Goal: Task Accomplishment & Management: Use online tool/utility

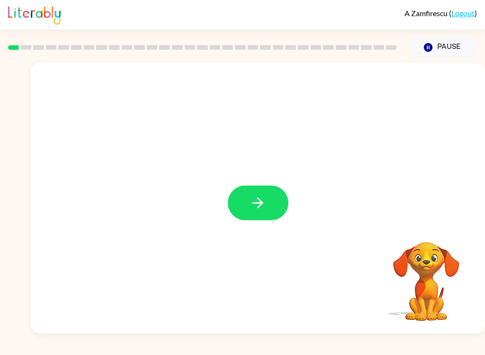
click at [256, 200] on icon "button" at bounding box center [258, 202] width 17 height 17
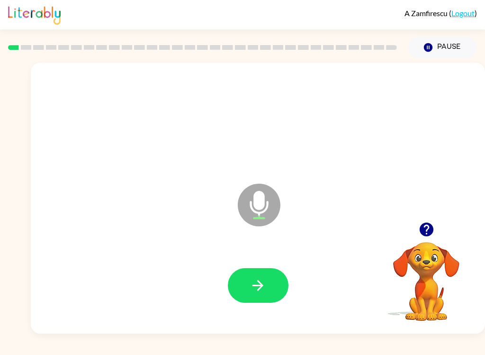
click at [267, 284] on button "button" at bounding box center [258, 285] width 61 height 35
click at [277, 285] on button "button" at bounding box center [258, 285] width 61 height 35
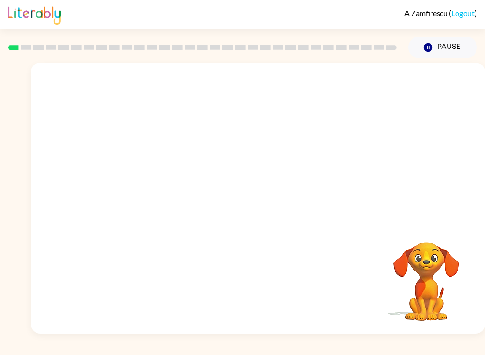
click at [449, 43] on button "Pause Pause" at bounding box center [443, 48] width 69 height 22
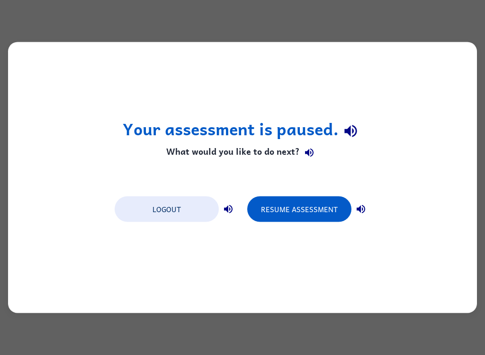
click at [301, 205] on button "Resume Assessment" at bounding box center [299, 209] width 104 height 26
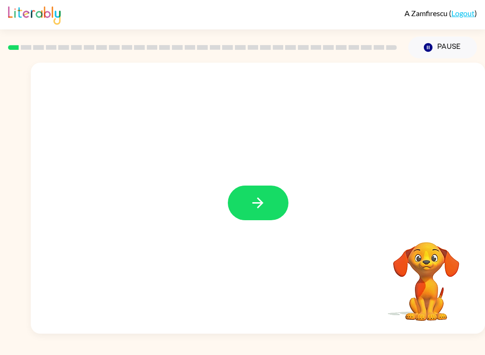
click at [259, 218] on button "button" at bounding box center [258, 202] width 61 height 35
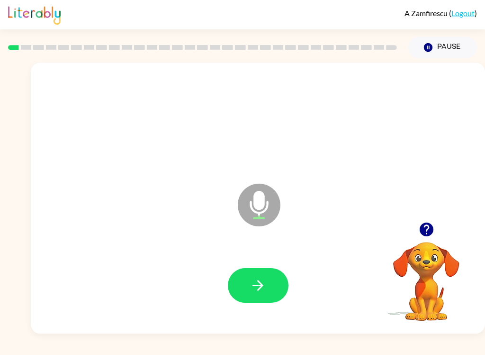
click at [262, 279] on icon "button" at bounding box center [258, 285] width 17 height 17
click at [258, 296] on button "button" at bounding box center [258, 285] width 61 height 35
click at [269, 280] on button "button" at bounding box center [258, 285] width 61 height 35
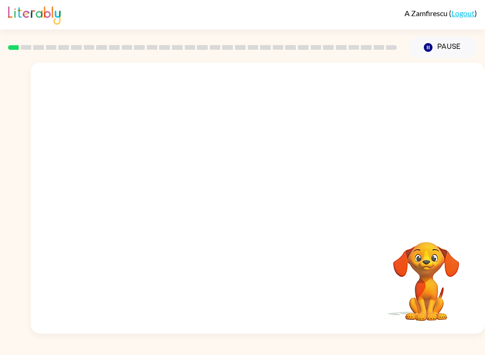
click at [437, 51] on button "Pause Pause" at bounding box center [443, 48] width 69 height 22
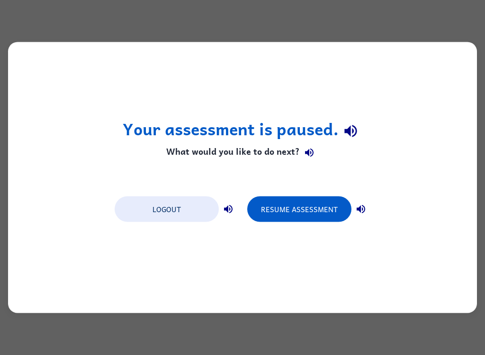
click at [327, 217] on button "Resume Assessment" at bounding box center [299, 209] width 104 height 26
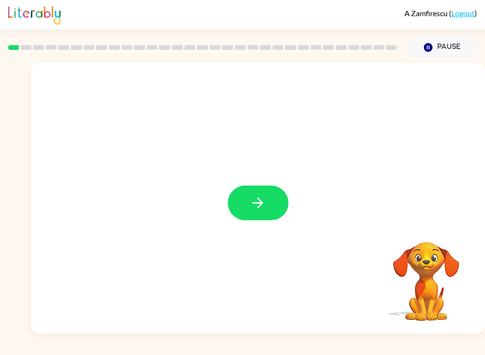
click at [253, 218] on button "button" at bounding box center [258, 202] width 61 height 35
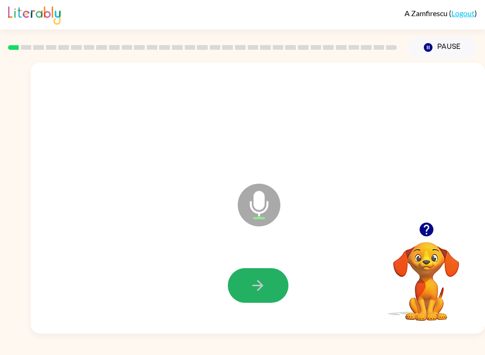
click at [283, 283] on button "button" at bounding box center [258, 285] width 61 height 35
click at [256, 286] on icon "button" at bounding box center [258, 285] width 11 height 11
click at [274, 286] on button "button" at bounding box center [258, 285] width 61 height 35
click at [260, 278] on icon "button" at bounding box center [258, 285] width 17 height 17
click at [259, 279] on icon "button" at bounding box center [258, 285] width 17 height 17
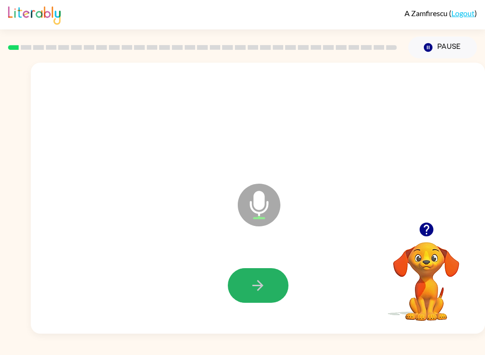
click at [267, 283] on button "button" at bounding box center [258, 285] width 61 height 35
click at [263, 293] on icon "button" at bounding box center [258, 285] width 17 height 17
click at [266, 285] on button "button" at bounding box center [258, 285] width 61 height 35
click at [266, 283] on icon "button" at bounding box center [258, 285] width 17 height 17
click at [259, 292] on icon "button" at bounding box center [258, 285] width 17 height 17
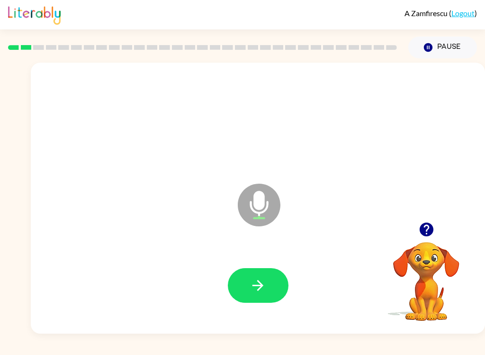
click at [269, 287] on button "button" at bounding box center [258, 285] width 61 height 35
click at [266, 284] on icon "button" at bounding box center [258, 285] width 17 height 17
click at [265, 291] on icon "button" at bounding box center [258, 285] width 17 height 17
click at [263, 284] on icon "button" at bounding box center [258, 285] width 17 height 17
click at [260, 283] on icon "button" at bounding box center [258, 285] width 11 height 11
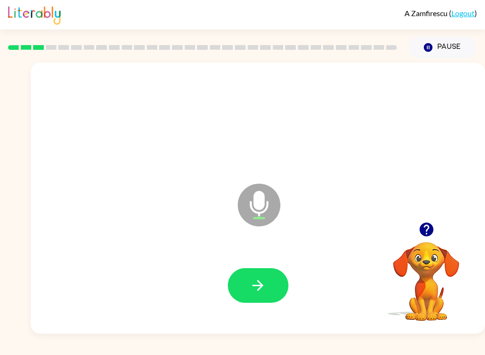
click at [265, 290] on icon "button" at bounding box center [258, 285] width 17 height 17
click at [262, 279] on icon "button" at bounding box center [258, 285] width 17 height 17
click at [270, 282] on button "button" at bounding box center [258, 285] width 61 height 35
click at [266, 282] on button "button" at bounding box center [258, 285] width 61 height 35
click at [256, 286] on icon "button" at bounding box center [258, 285] width 17 height 17
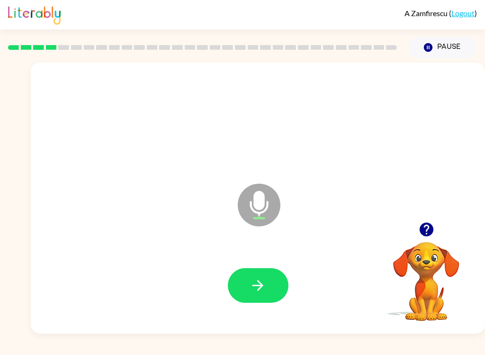
click at [266, 285] on icon "button" at bounding box center [258, 285] width 17 height 17
click at [261, 302] on button "button" at bounding box center [258, 285] width 61 height 35
click at [259, 284] on icon "button" at bounding box center [258, 285] width 17 height 17
click at [274, 284] on button "button" at bounding box center [258, 285] width 61 height 35
click at [263, 281] on icon "button" at bounding box center [258, 285] width 17 height 17
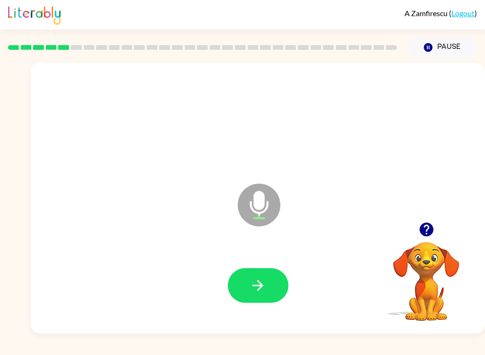
click at [263, 277] on icon "button" at bounding box center [258, 285] width 17 height 17
click at [255, 290] on icon "button" at bounding box center [258, 285] width 17 height 17
click at [259, 285] on icon "button" at bounding box center [258, 285] width 11 height 11
click at [262, 278] on icon "button" at bounding box center [258, 285] width 17 height 17
click at [271, 288] on button "button" at bounding box center [258, 285] width 61 height 35
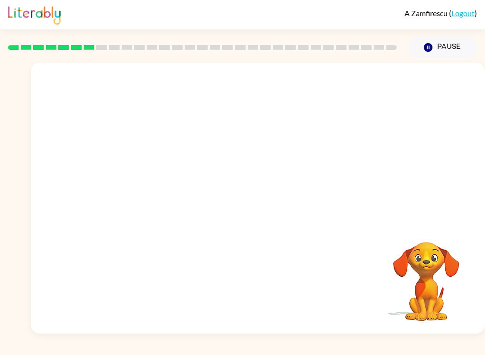
click at [442, 55] on button "Pause Pause" at bounding box center [443, 48] width 69 height 22
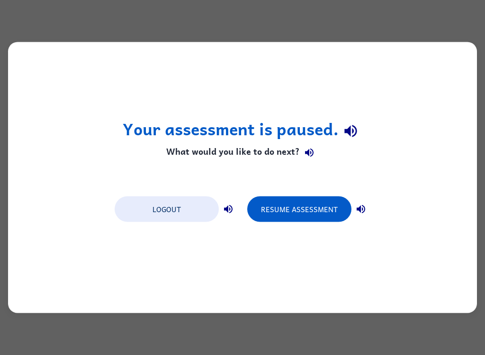
click at [316, 212] on button "Resume Assessment" at bounding box center [299, 209] width 104 height 26
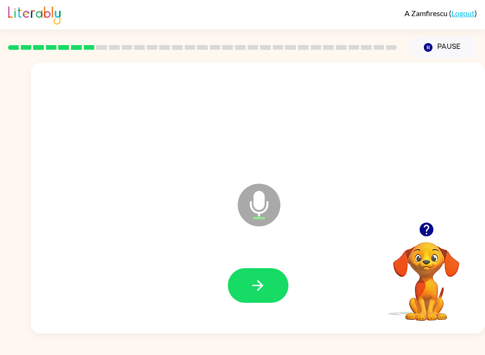
click at [265, 281] on icon "button" at bounding box center [258, 285] width 17 height 17
click at [260, 287] on icon "button" at bounding box center [258, 285] width 17 height 17
click at [268, 293] on button "button" at bounding box center [258, 285] width 61 height 35
click at [265, 275] on button "button" at bounding box center [258, 285] width 61 height 35
click at [258, 276] on button "button" at bounding box center [258, 285] width 61 height 35
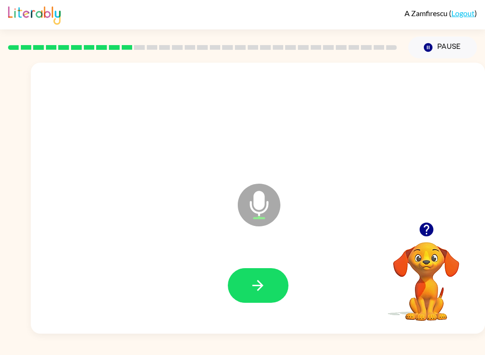
click at [273, 284] on button "button" at bounding box center [258, 285] width 61 height 35
click at [269, 287] on button "button" at bounding box center [258, 285] width 61 height 35
click at [247, 276] on button "button" at bounding box center [258, 285] width 61 height 35
click at [260, 280] on icon "button" at bounding box center [258, 285] width 17 height 17
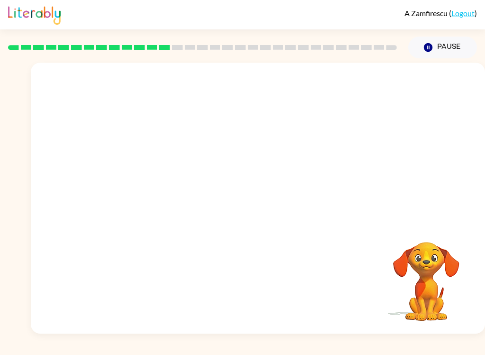
click at [160, 7] on div "A Zamfirescu ( Logout )" at bounding box center [242, 14] width 469 height 29
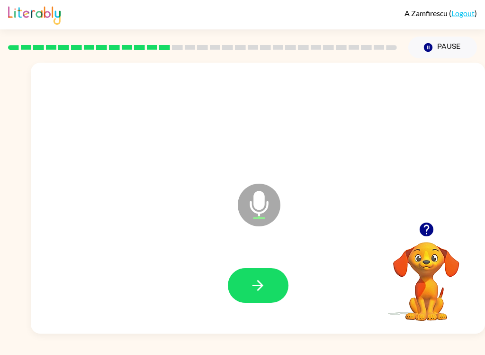
click at [276, 293] on button "button" at bounding box center [258, 285] width 61 height 35
click at [266, 290] on button "button" at bounding box center [258, 285] width 61 height 35
click at [266, 287] on button "button" at bounding box center [258, 285] width 61 height 35
click at [268, 293] on button "button" at bounding box center [258, 285] width 61 height 35
click at [433, 223] on icon "button" at bounding box center [427, 229] width 17 height 17
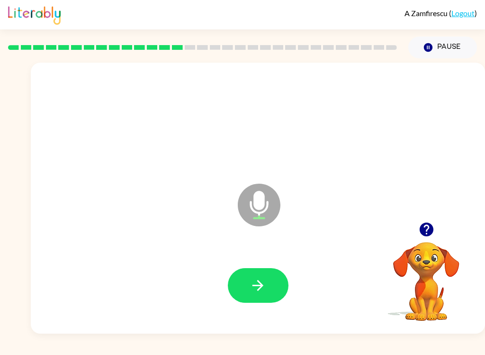
click at [268, 283] on button "button" at bounding box center [258, 285] width 61 height 35
click at [276, 283] on button "button" at bounding box center [258, 285] width 61 height 35
click at [424, 39] on button "Pause Pause" at bounding box center [443, 48] width 69 height 22
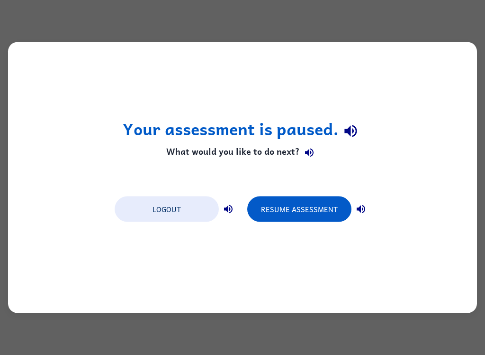
click at [315, 204] on button "Resume Assessment" at bounding box center [299, 209] width 104 height 26
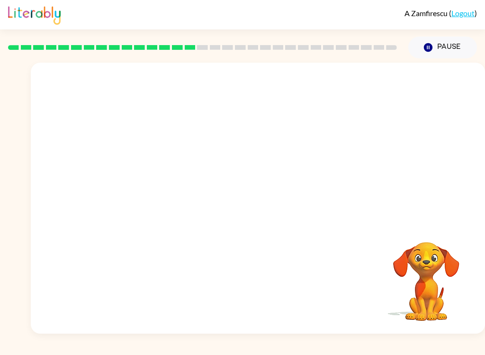
click at [428, 50] on icon "button" at bounding box center [428, 47] width 9 height 9
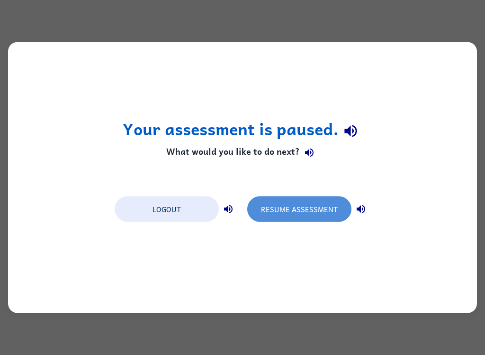
click at [321, 209] on button "Resume Assessment" at bounding box center [299, 209] width 104 height 26
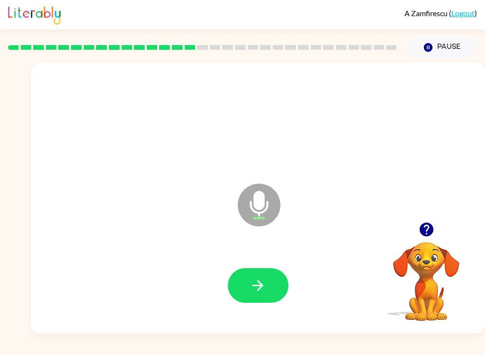
click at [280, 282] on button "button" at bounding box center [258, 285] width 61 height 35
click at [268, 281] on button "button" at bounding box center [258, 285] width 61 height 35
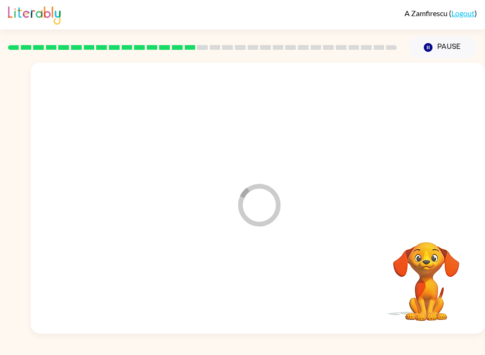
click at [268, 281] on div at bounding box center [258, 286] width 436 height 78
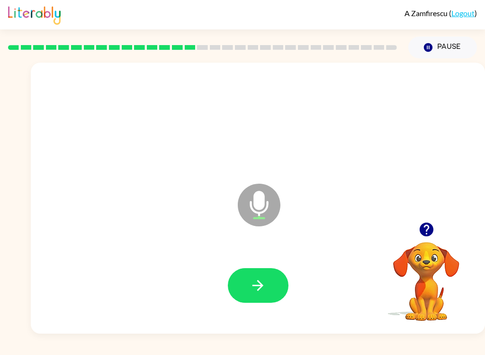
click at [263, 274] on button "button" at bounding box center [258, 285] width 61 height 35
click at [273, 284] on button "button" at bounding box center [258, 285] width 61 height 35
click at [276, 287] on button "button" at bounding box center [258, 285] width 61 height 35
click at [268, 288] on button "button" at bounding box center [258, 285] width 61 height 35
click at [268, 297] on button "button" at bounding box center [258, 285] width 61 height 35
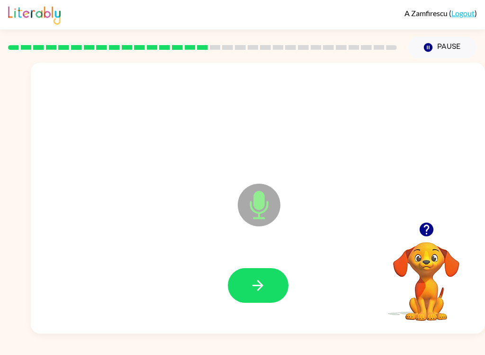
click at [273, 283] on button "button" at bounding box center [258, 285] width 61 height 35
click at [268, 278] on button "button" at bounding box center [258, 285] width 61 height 35
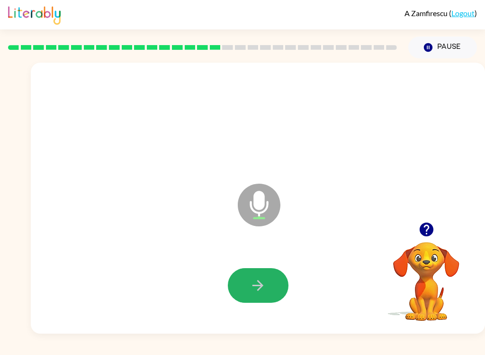
click at [269, 285] on button "button" at bounding box center [258, 285] width 61 height 35
click at [269, 296] on button "button" at bounding box center [258, 285] width 61 height 35
click at [274, 282] on button "button" at bounding box center [258, 285] width 61 height 35
click at [279, 284] on button "button" at bounding box center [258, 285] width 61 height 35
click at [273, 294] on button "button" at bounding box center [258, 285] width 61 height 35
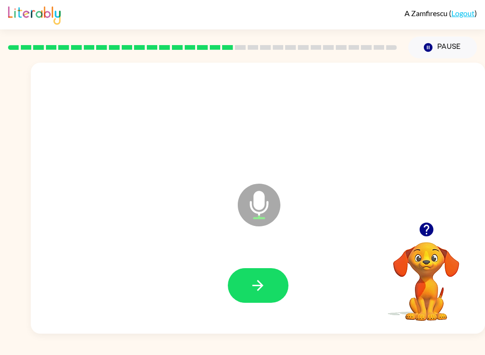
click at [264, 289] on icon "button" at bounding box center [258, 285] width 17 height 17
click at [274, 287] on button "button" at bounding box center [258, 285] width 61 height 35
click at [272, 276] on button "button" at bounding box center [258, 285] width 61 height 35
click at [262, 274] on button "button" at bounding box center [258, 285] width 61 height 35
click at [274, 292] on button "button" at bounding box center [258, 285] width 61 height 35
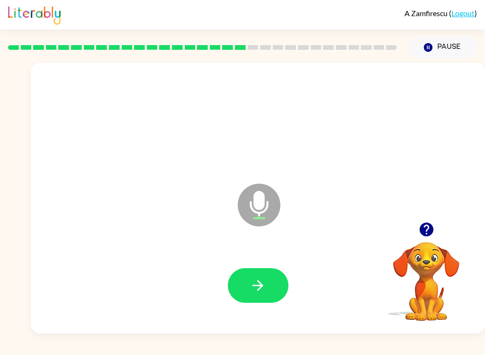
click at [277, 294] on button "button" at bounding box center [258, 285] width 61 height 35
click at [283, 292] on button "button" at bounding box center [258, 285] width 61 height 35
click at [274, 269] on button "button" at bounding box center [258, 285] width 61 height 35
click at [273, 289] on button "button" at bounding box center [258, 285] width 61 height 35
click at [271, 289] on button "button" at bounding box center [258, 285] width 61 height 35
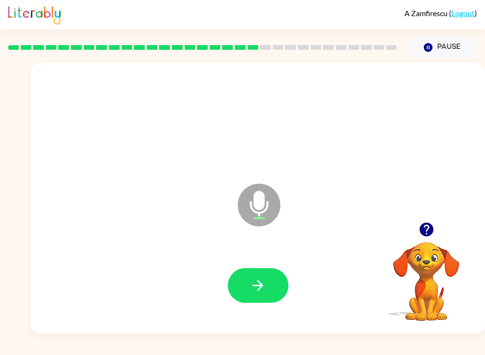
click at [279, 275] on button "button" at bounding box center [258, 285] width 61 height 35
click at [267, 281] on button "button" at bounding box center [258, 285] width 61 height 35
click at [275, 286] on button "button" at bounding box center [258, 285] width 61 height 35
click at [265, 289] on icon "button" at bounding box center [258, 285] width 17 height 17
click at [270, 288] on button "button" at bounding box center [258, 285] width 61 height 35
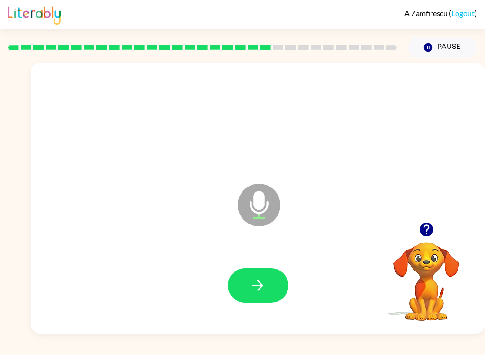
click at [260, 291] on icon "button" at bounding box center [258, 285] width 17 height 17
click at [272, 291] on button "button" at bounding box center [258, 285] width 61 height 35
click at [275, 296] on button "button" at bounding box center [258, 285] width 61 height 35
click at [272, 273] on button "button" at bounding box center [258, 285] width 61 height 35
click at [280, 280] on button "button" at bounding box center [258, 285] width 61 height 35
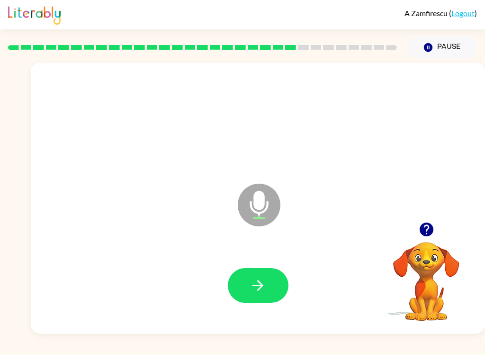
click at [263, 279] on icon "button" at bounding box center [258, 285] width 17 height 17
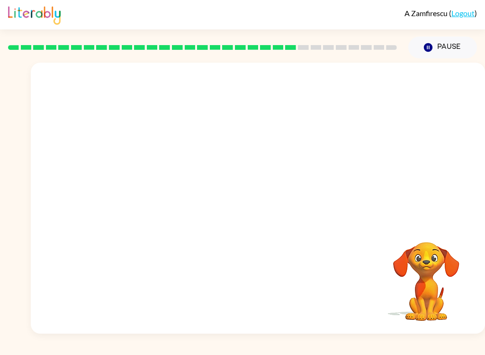
click at [440, 55] on button "Pause Pause" at bounding box center [443, 48] width 69 height 22
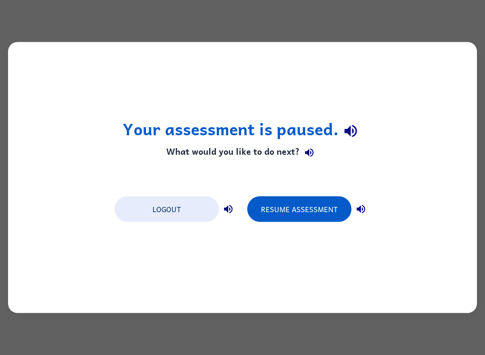
click at [394, 29] on div "Your assessment is paused. What would you like to do next? Logout Resume Assess…" at bounding box center [242, 177] width 485 height 355
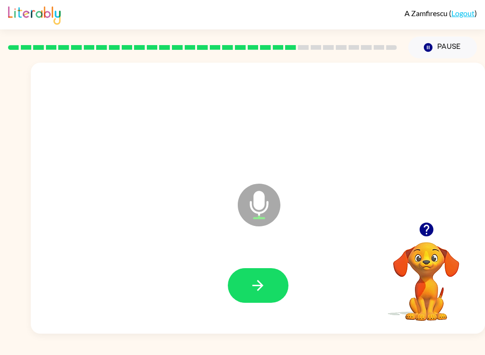
click at [270, 292] on button "button" at bounding box center [258, 285] width 61 height 35
click at [266, 298] on button "button" at bounding box center [258, 285] width 61 height 35
click at [276, 291] on button "button" at bounding box center [258, 285] width 61 height 35
click at [267, 297] on button "button" at bounding box center [258, 285] width 61 height 35
click at [266, 294] on button "button" at bounding box center [258, 285] width 61 height 35
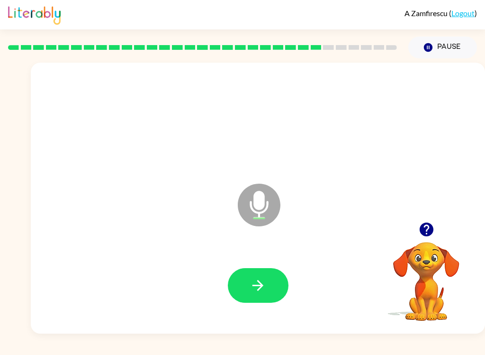
click at [269, 286] on button "button" at bounding box center [258, 285] width 61 height 35
click at [271, 285] on button "button" at bounding box center [258, 285] width 61 height 35
click at [271, 290] on button "button" at bounding box center [258, 285] width 61 height 35
click at [271, 288] on button "button" at bounding box center [258, 285] width 61 height 35
click at [272, 283] on button "button" at bounding box center [258, 285] width 61 height 35
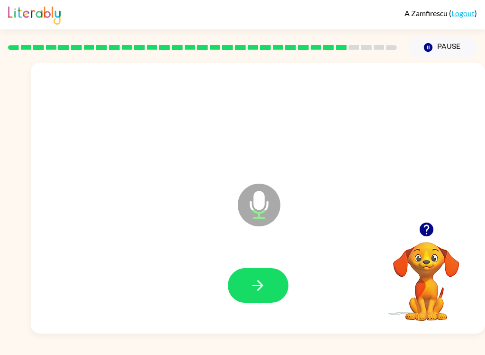
click at [265, 286] on icon "button" at bounding box center [258, 285] width 17 height 17
click at [269, 302] on button "button" at bounding box center [258, 285] width 61 height 35
click at [268, 286] on button "button" at bounding box center [258, 285] width 61 height 35
click at [269, 290] on button "button" at bounding box center [258, 285] width 61 height 35
click at [268, 286] on button "button" at bounding box center [258, 285] width 61 height 35
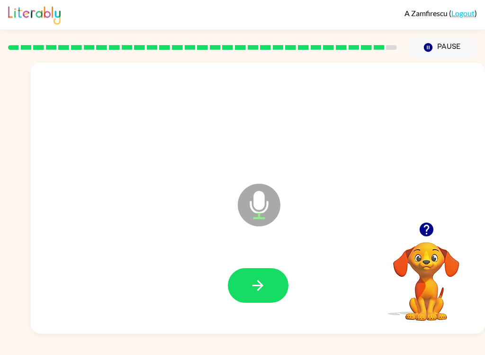
click at [262, 278] on icon "button" at bounding box center [258, 285] width 17 height 17
click at [279, 287] on button "button" at bounding box center [258, 285] width 61 height 35
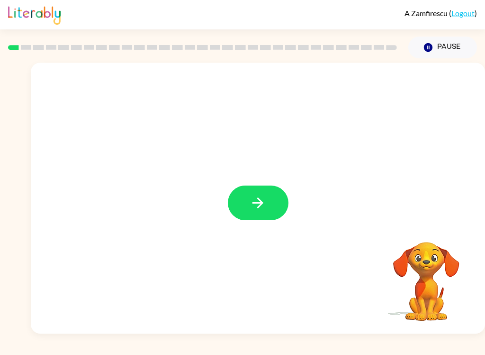
click at [268, 218] on button "button" at bounding box center [258, 202] width 61 height 35
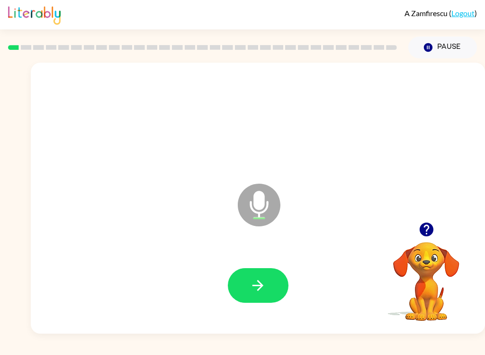
click at [271, 297] on button "button" at bounding box center [258, 285] width 61 height 35
click at [268, 288] on button "button" at bounding box center [258, 285] width 61 height 35
click at [266, 292] on icon "button" at bounding box center [258, 285] width 17 height 17
click at [267, 279] on button "button" at bounding box center [258, 285] width 61 height 35
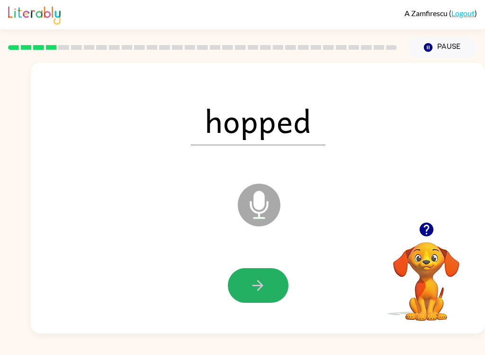
click at [274, 297] on button "button" at bounding box center [258, 285] width 61 height 35
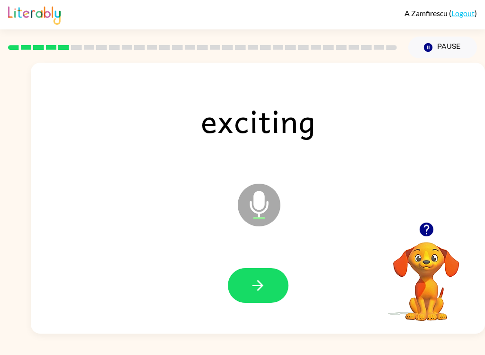
click at [260, 288] on icon "button" at bounding box center [258, 285] width 11 height 11
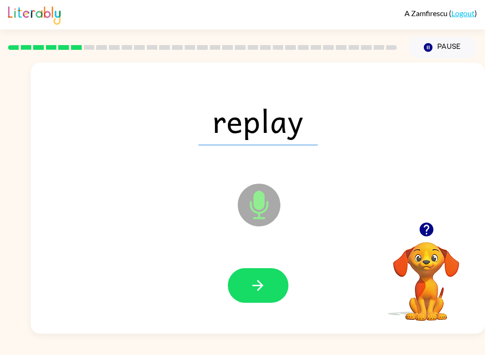
click at [260, 284] on icon "button" at bounding box center [258, 285] width 17 height 17
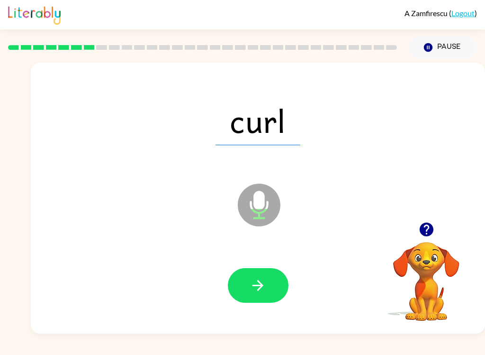
click at [271, 289] on button "button" at bounding box center [258, 285] width 61 height 35
click at [267, 289] on button "button" at bounding box center [258, 285] width 61 height 35
click at [268, 290] on button "button" at bounding box center [258, 285] width 61 height 35
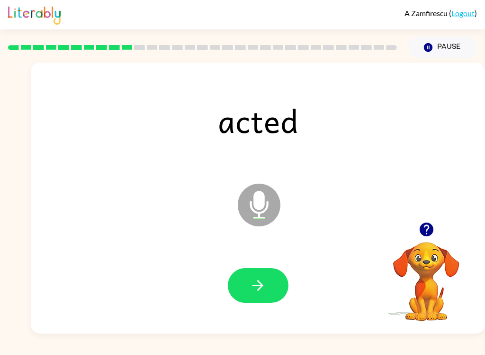
click at [264, 287] on icon "button" at bounding box center [258, 285] width 17 height 17
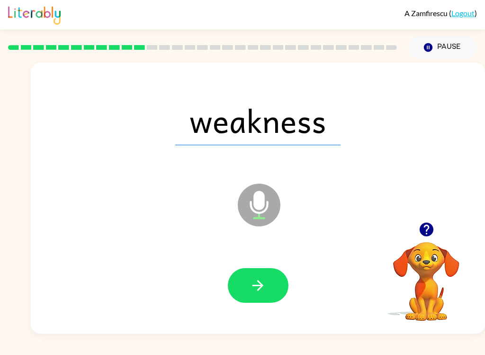
click at [272, 290] on button "button" at bounding box center [258, 285] width 61 height 35
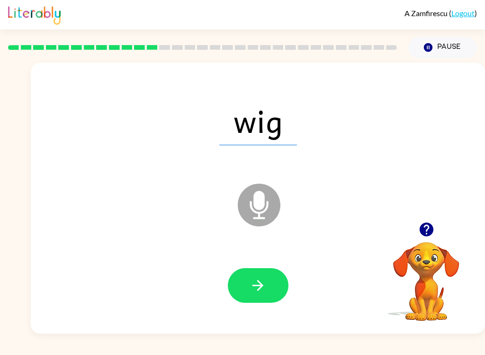
click at [261, 286] on icon "button" at bounding box center [258, 285] width 17 height 17
click at [269, 284] on button "button" at bounding box center [258, 285] width 61 height 35
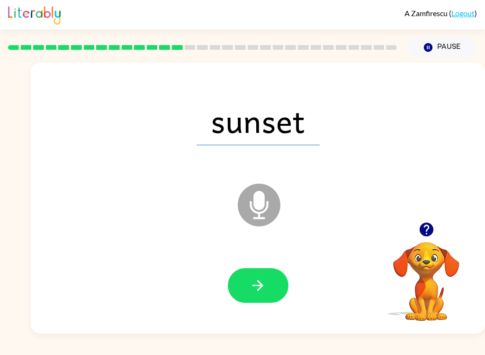
click at [272, 293] on button "button" at bounding box center [258, 285] width 61 height 35
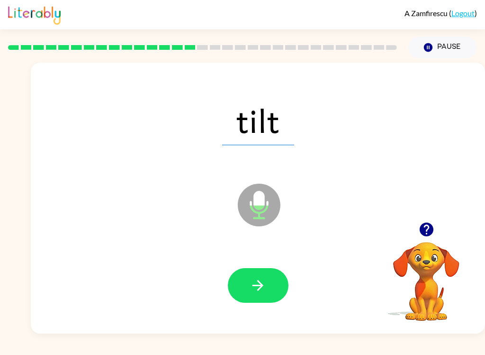
click at [268, 300] on button "button" at bounding box center [258, 285] width 61 height 35
click at [262, 286] on icon "button" at bounding box center [258, 285] width 11 height 11
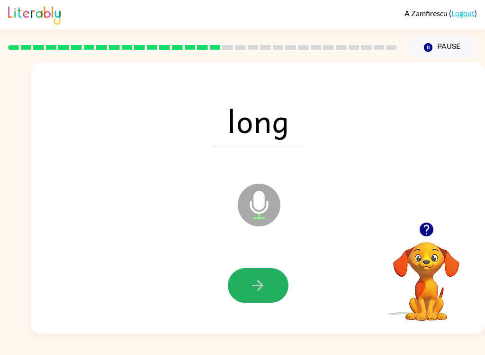
click at [268, 291] on button "button" at bounding box center [258, 285] width 61 height 35
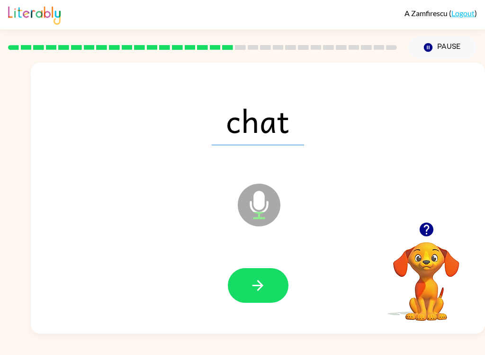
click at [275, 284] on button "button" at bounding box center [258, 285] width 61 height 35
click at [267, 293] on button "button" at bounding box center [258, 285] width 61 height 35
click at [247, 300] on button "button" at bounding box center [258, 285] width 61 height 35
click at [249, 290] on button "button" at bounding box center [258, 285] width 61 height 35
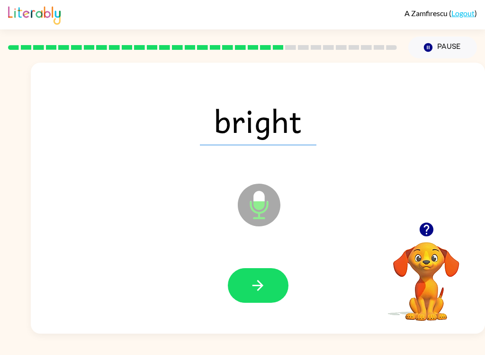
click at [250, 287] on icon "button" at bounding box center [258, 285] width 17 height 17
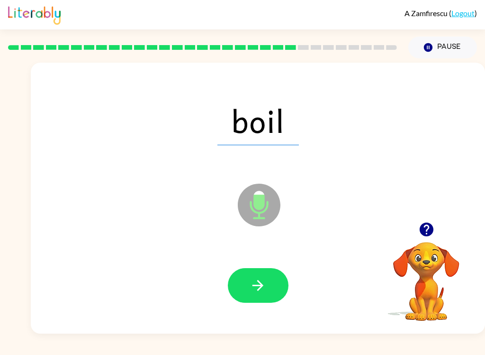
click at [265, 281] on icon "button" at bounding box center [258, 285] width 17 height 17
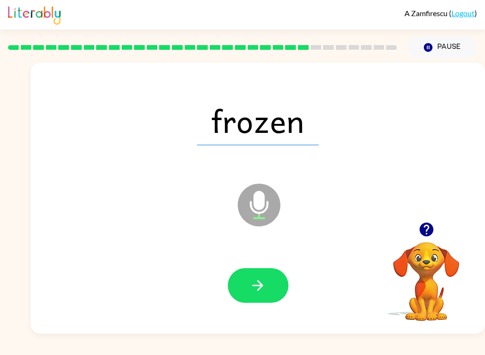
click at [250, 281] on icon "button" at bounding box center [258, 285] width 17 height 17
click at [264, 281] on icon "button" at bounding box center [258, 285] width 17 height 17
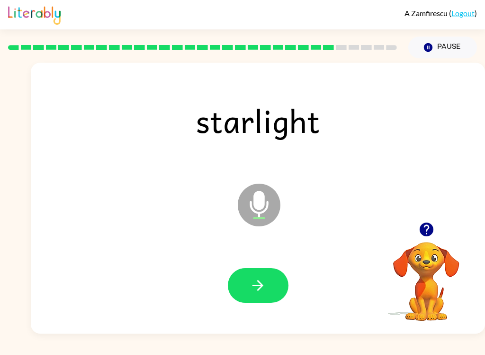
click at [256, 287] on icon "button" at bounding box center [258, 285] width 17 height 17
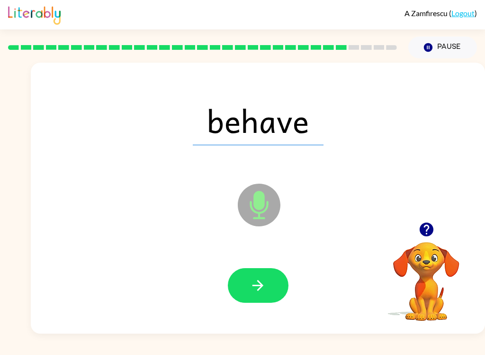
click at [282, 274] on button "button" at bounding box center [258, 285] width 61 height 35
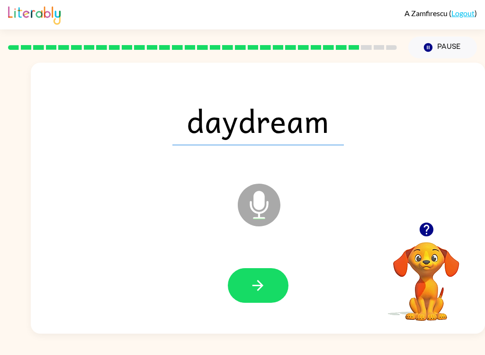
click at [262, 292] on icon "button" at bounding box center [258, 285] width 17 height 17
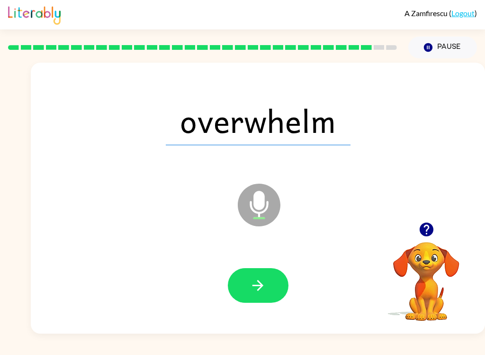
click at [263, 283] on icon "button" at bounding box center [258, 285] width 17 height 17
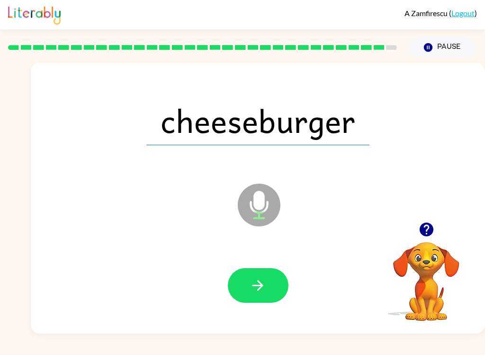
click at [254, 283] on icon "button" at bounding box center [258, 285] width 17 height 17
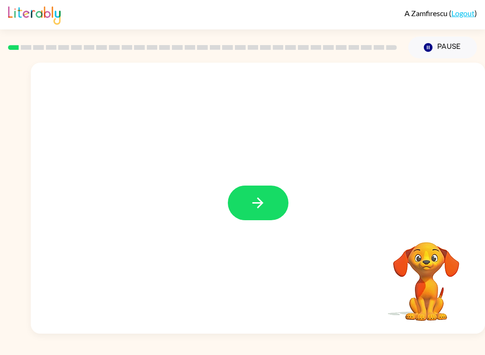
click at [274, 214] on button "button" at bounding box center [258, 202] width 61 height 35
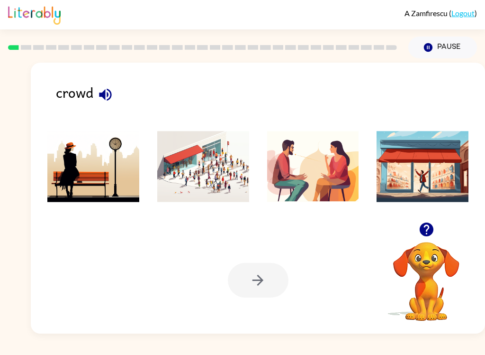
click at [226, 190] on img at bounding box center [203, 166] width 92 height 71
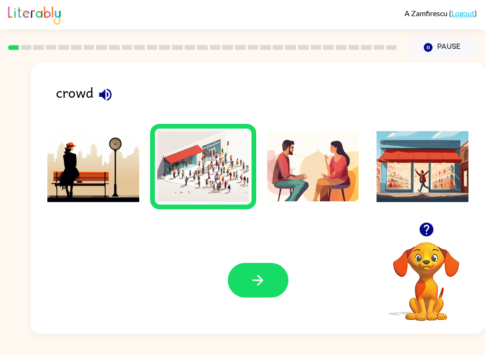
click at [270, 281] on button "button" at bounding box center [258, 280] width 61 height 35
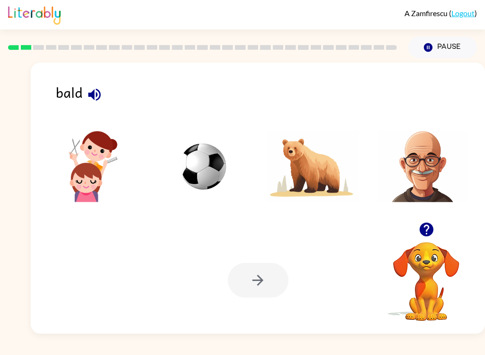
click at [97, 194] on img at bounding box center [93, 166] width 92 height 71
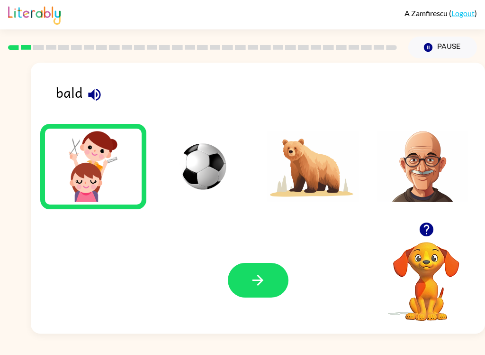
click at [258, 269] on button "button" at bounding box center [258, 280] width 61 height 35
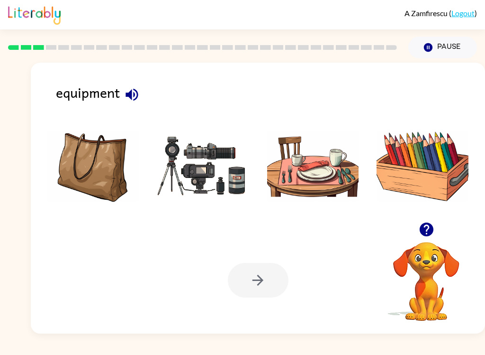
click at [213, 186] on img at bounding box center [203, 166] width 92 height 71
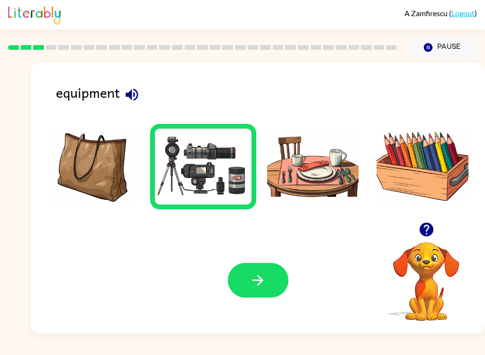
click at [265, 279] on icon "button" at bounding box center [258, 280] width 17 height 17
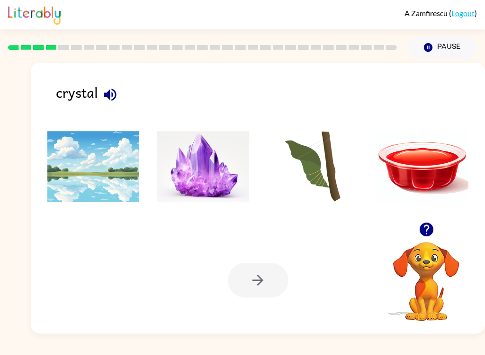
click at [211, 190] on img at bounding box center [203, 166] width 92 height 71
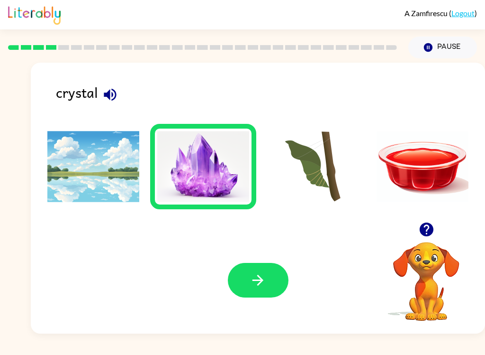
click at [269, 273] on button "button" at bounding box center [258, 280] width 61 height 35
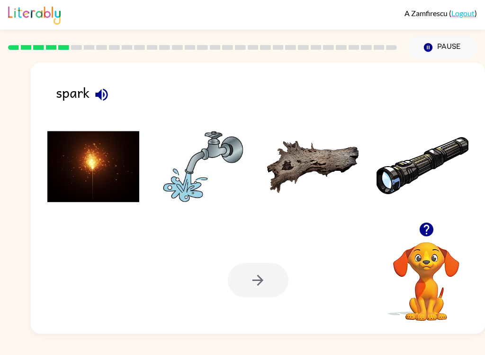
click at [121, 183] on img at bounding box center [93, 166] width 92 height 71
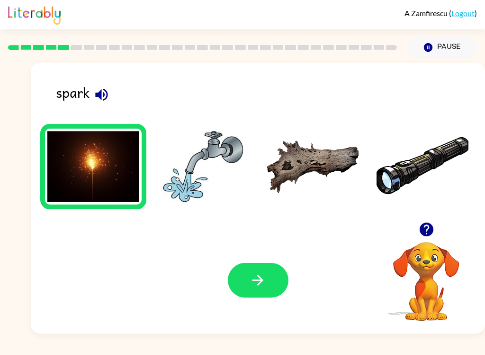
click at [267, 276] on button "button" at bounding box center [258, 280] width 61 height 35
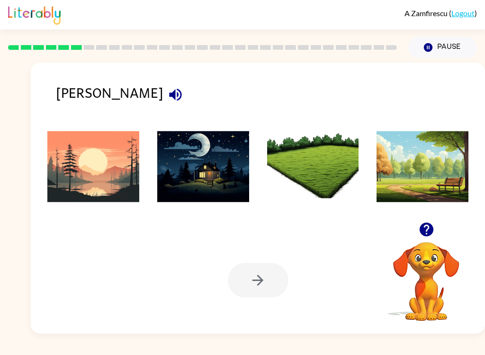
click at [115, 186] on img at bounding box center [93, 166] width 92 height 71
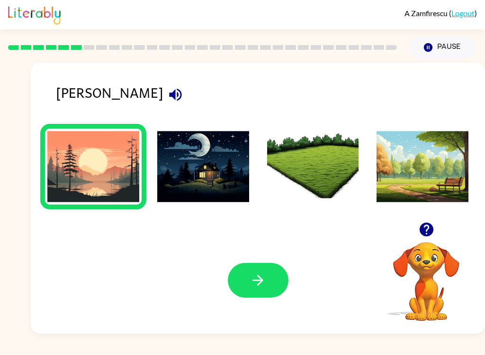
click at [262, 286] on icon "button" at bounding box center [258, 280] width 17 height 17
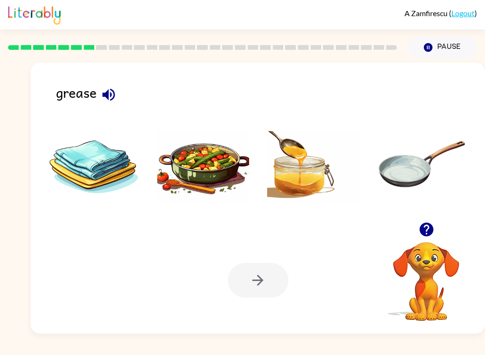
click at [201, 183] on img at bounding box center [203, 166] width 92 height 71
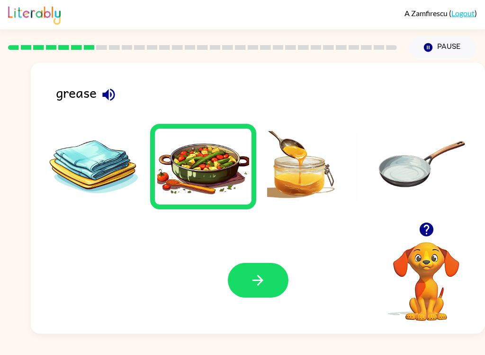
click at [258, 274] on icon "button" at bounding box center [258, 280] width 17 height 17
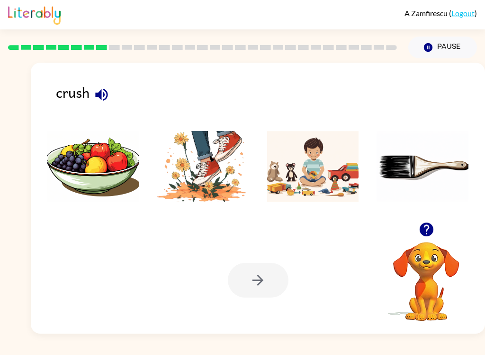
click at [216, 208] on li at bounding box center [203, 166] width 106 height 85
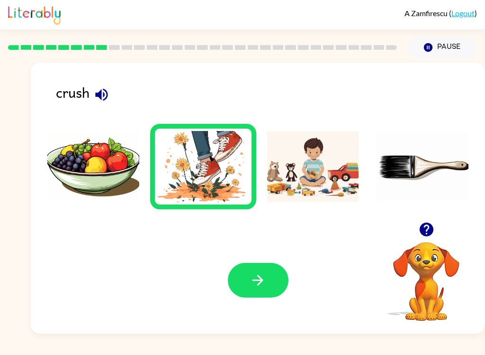
click at [261, 284] on icon "button" at bounding box center [258, 280] width 17 height 17
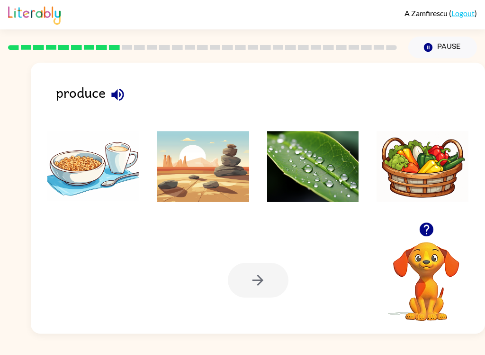
click at [329, 192] on img at bounding box center [313, 166] width 92 height 71
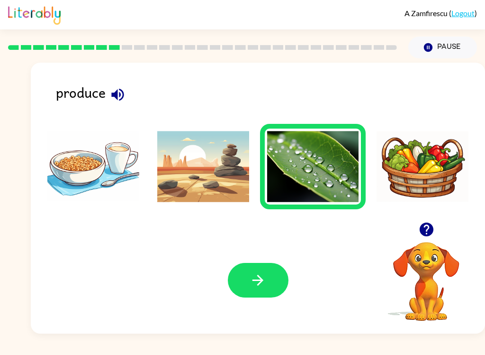
click at [261, 286] on icon "button" at bounding box center [258, 280] width 17 height 17
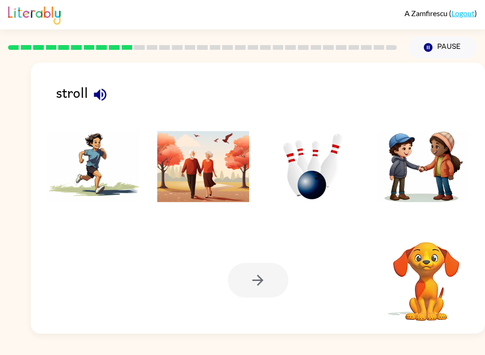
click at [208, 192] on img at bounding box center [203, 166] width 92 height 71
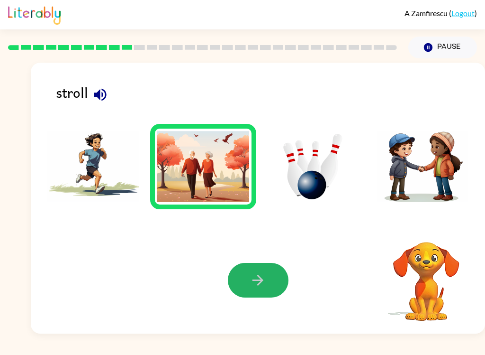
click at [270, 283] on button "button" at bounding box center [258, 280] width 61 height 35
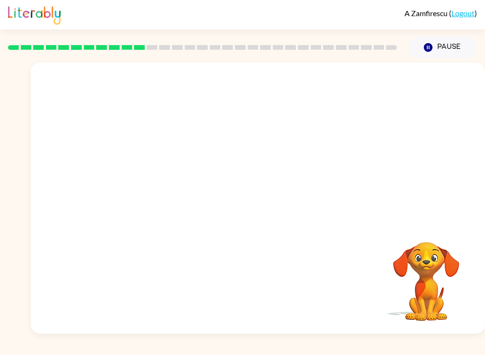
click at [152, 180] on video "Your browser must support playing .mp4 files to use Literably. Please try using…" at bounding box center [258, 142] width 455 height 159
click at [148, 176] on video "Your browser must support playing .mp4 files to use Literably. Please try using…" at bounding box center [258, 142] width 455 height 159
click at [443, 34] on div "Pause Pause" at bounding box center [443, 47] width 80 height 33
click at [441, 44] on button "Pause Pause" at bounding box center [443, 48] width 69 height 22
